Goal: Task Accomplishment & Management: Use online tool/utility

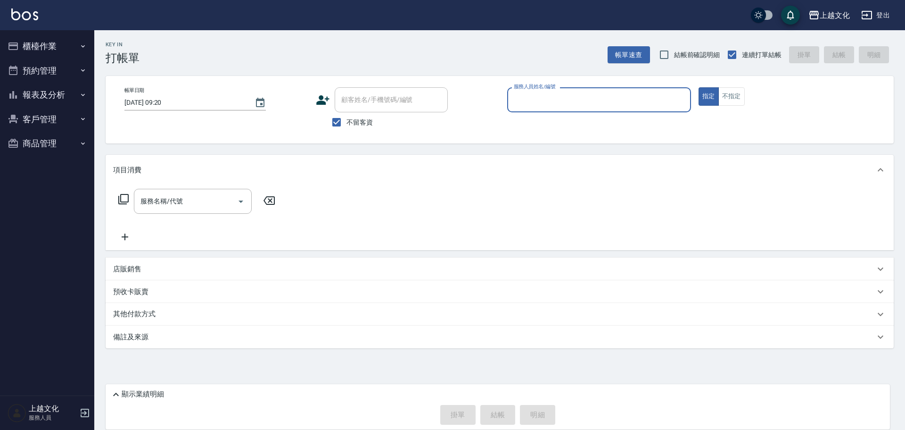
click at [45, 44] on button "櫃檯作業" at bounding box center [47, 46] width 87 height 25
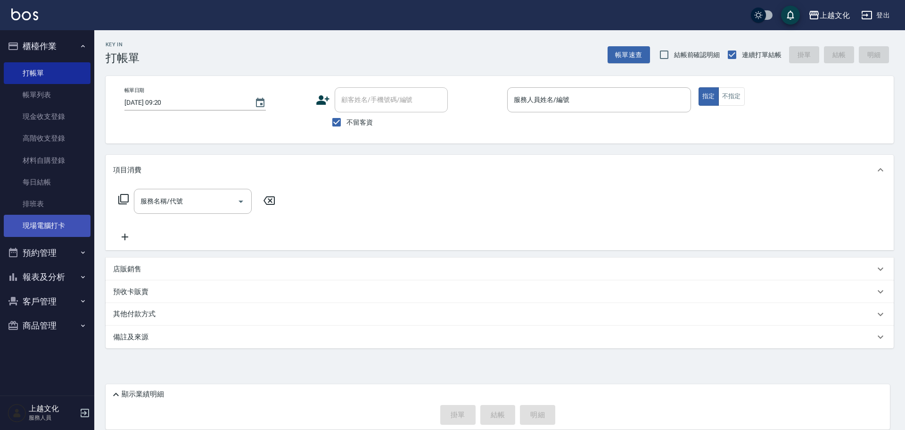
click at [64, 221] on link "現場電腦打卡" at bounding box center [47, 226] width 87 height 22
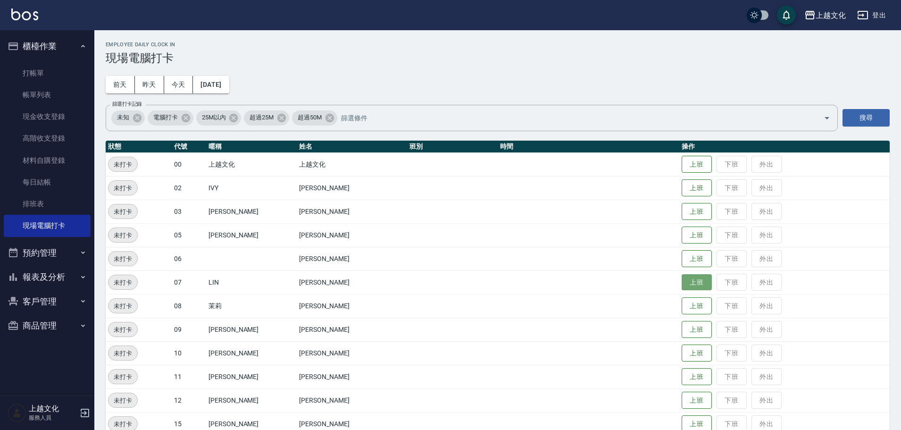
click at [690, 280] on button "上班" at bounding box center [696, 282] width 30 height 17
click at [702, 235] on button "上班" at bounding box center [696, 235] width 30 height 17
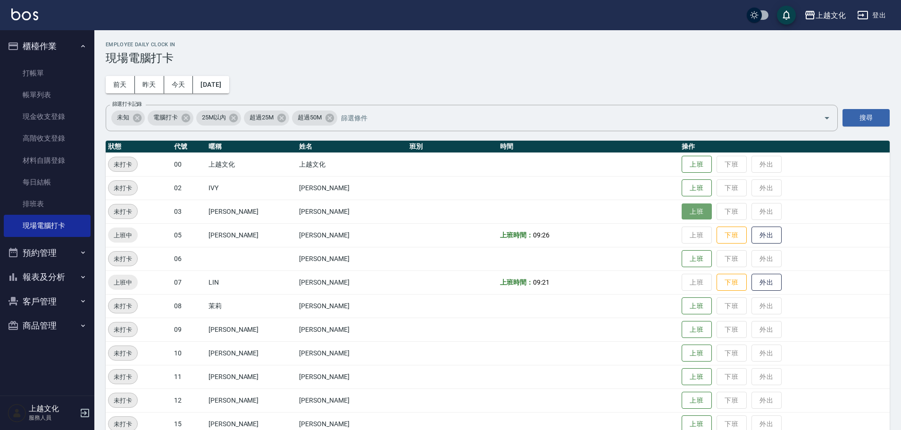
click at [684, 209] on button "上班" at bounding box center [696, 211] width 30 height 17
click at [685, 190] on button "上班" at bounding box center [696, 188] width 30 height 17
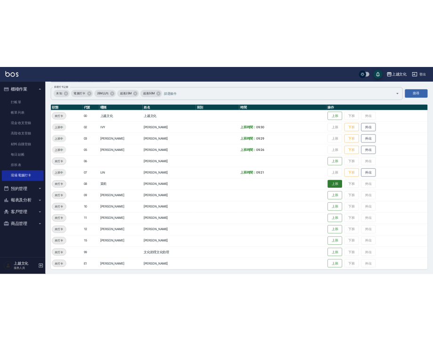
scroll to position [65, 0]
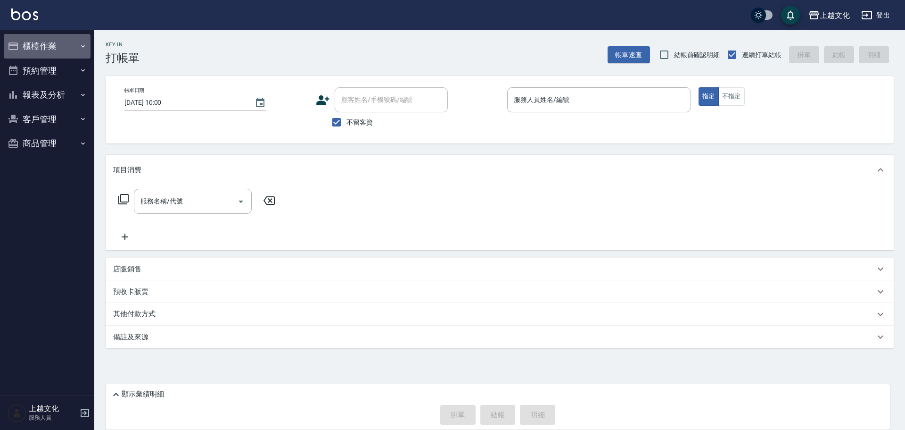
click at [46, 40] on button "櫃檯作業" at bounding box center [47, 46] width 87 height 25
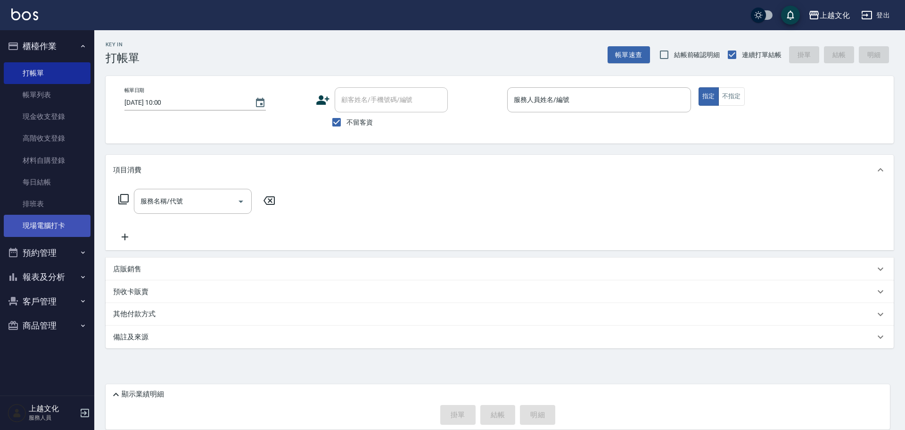
click at [73, 218] on link "現場電腦打卡" at bounding box center [47, 226] width 87 height 22
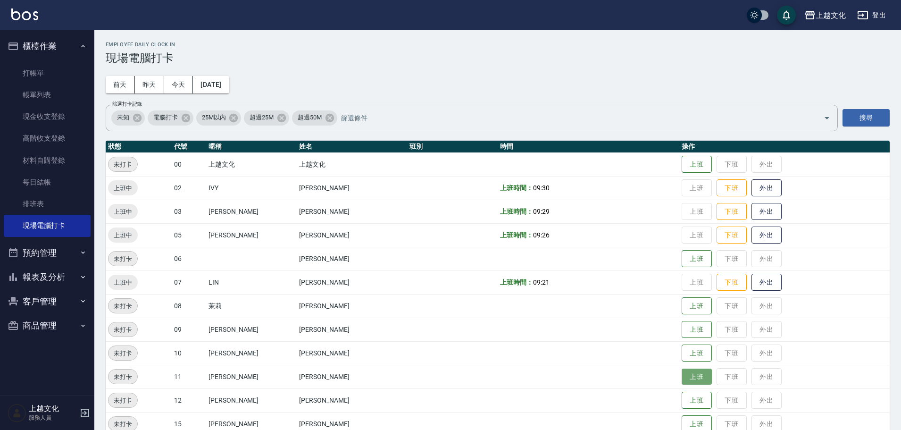
click at [690, 370] on button "上班" at bounding box center [696, 376] width 30 height 17
